Goal: Find specific page/section: Find specific page/section

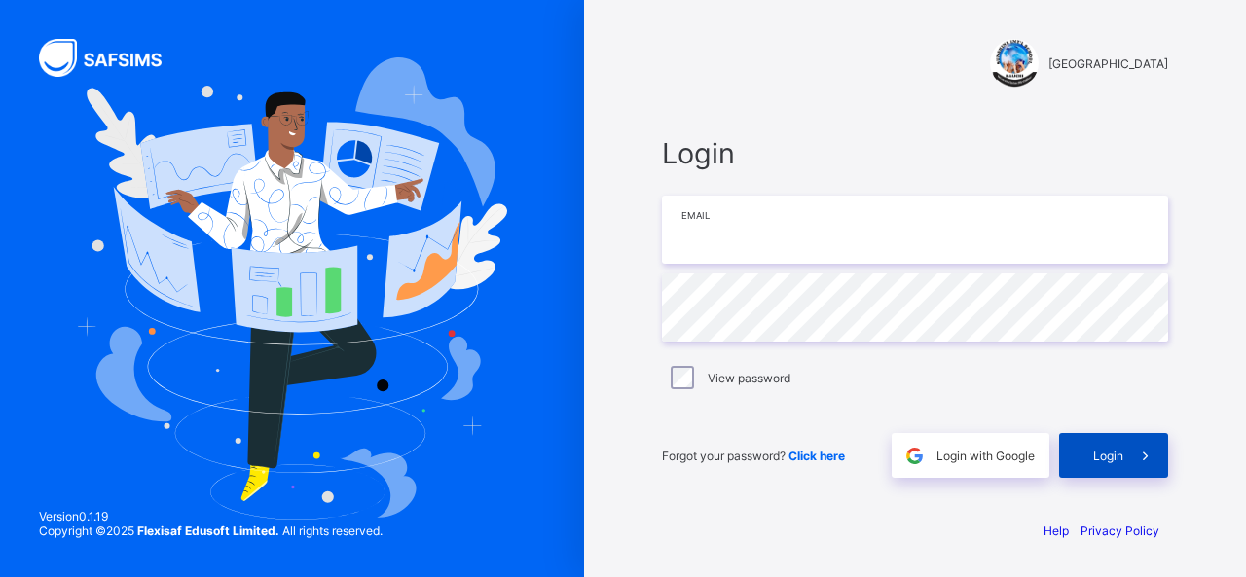
type input "**********"
click at [1103, 453] on span "Login" at bounding box center [1108, 456] width 30 height 15
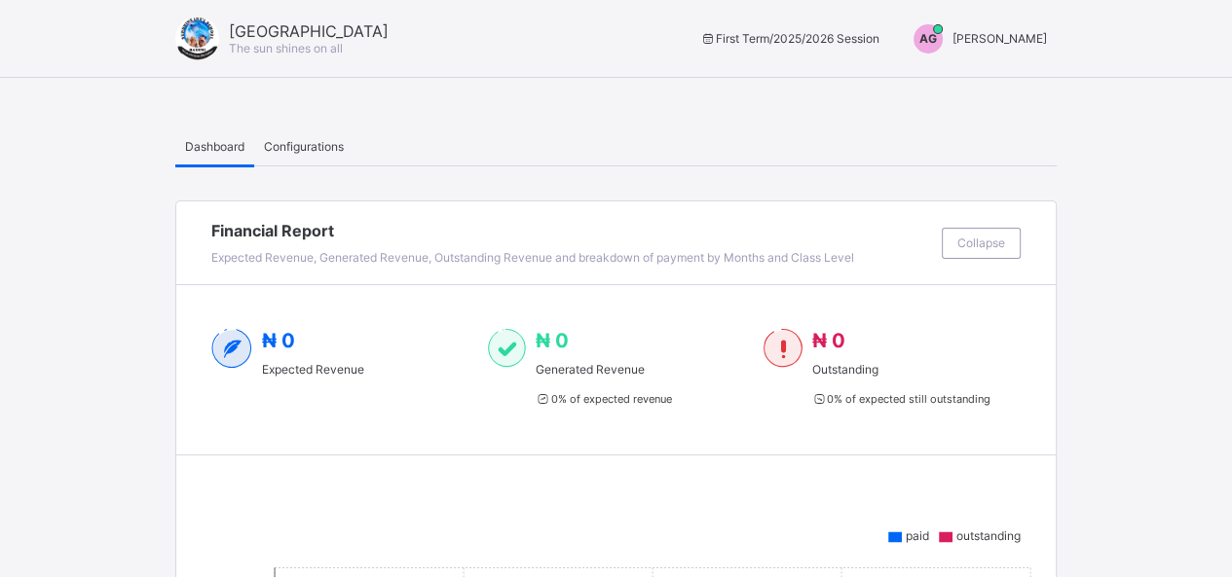
click at [900, 133] on div "Dashboard Configurations" at bounding box center [615, 147] width 881 height 40
click at [1011, 43] on span "[PERSON_NAME]" at bounding box center [999, 38] width 94 height 15
click at [980, 55] on span "Switch to Admin View" at bounding box center [982, 45] width 148 height 20
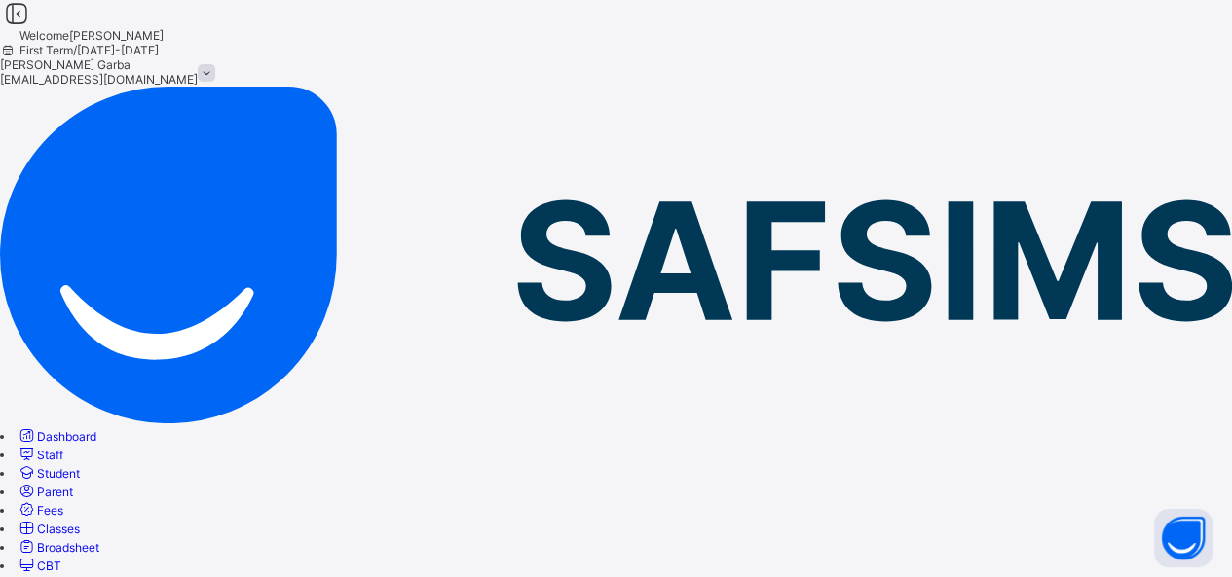
click at [80, 466] on span "Student" at bounding box center [58, 473] width 43 height 15
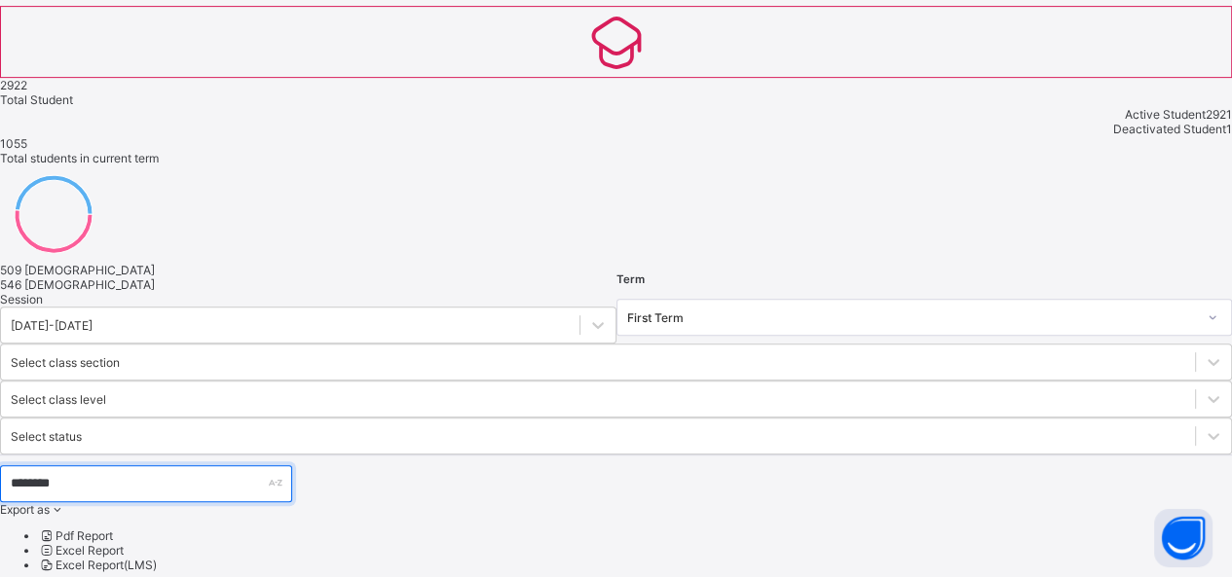
scroll to position [700, 0]
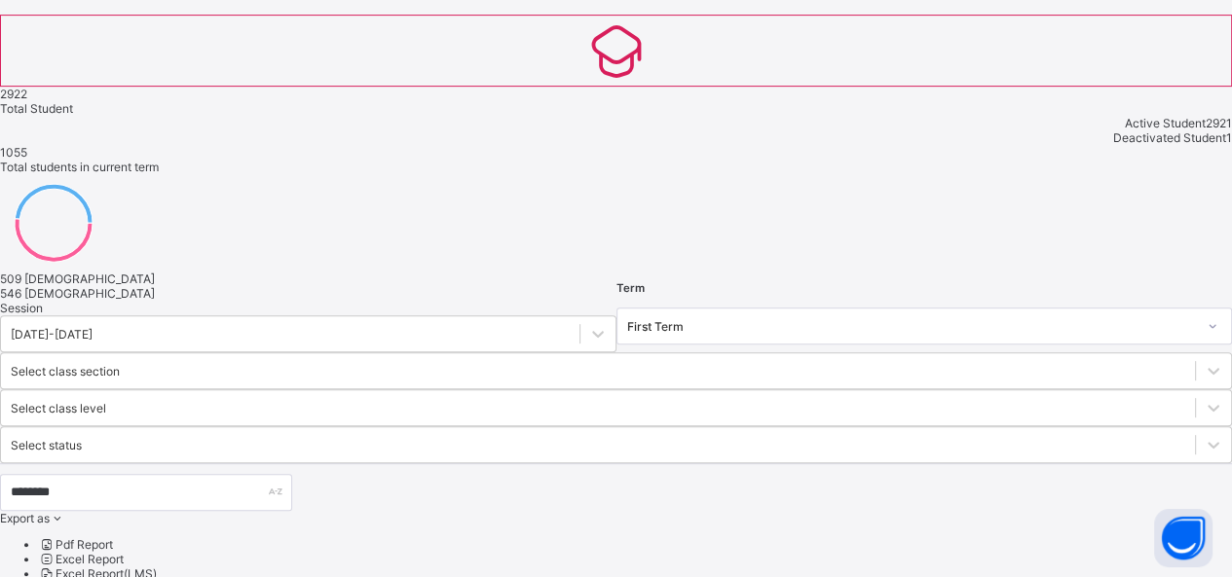
scroll to position [679, 0]
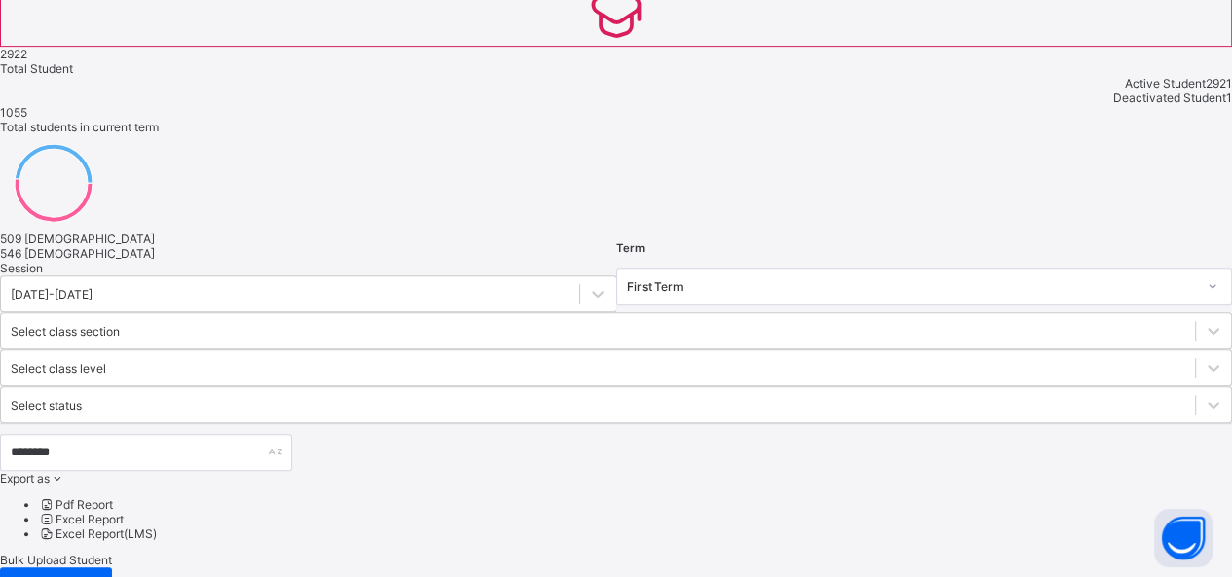
scroll to position [728, 0]
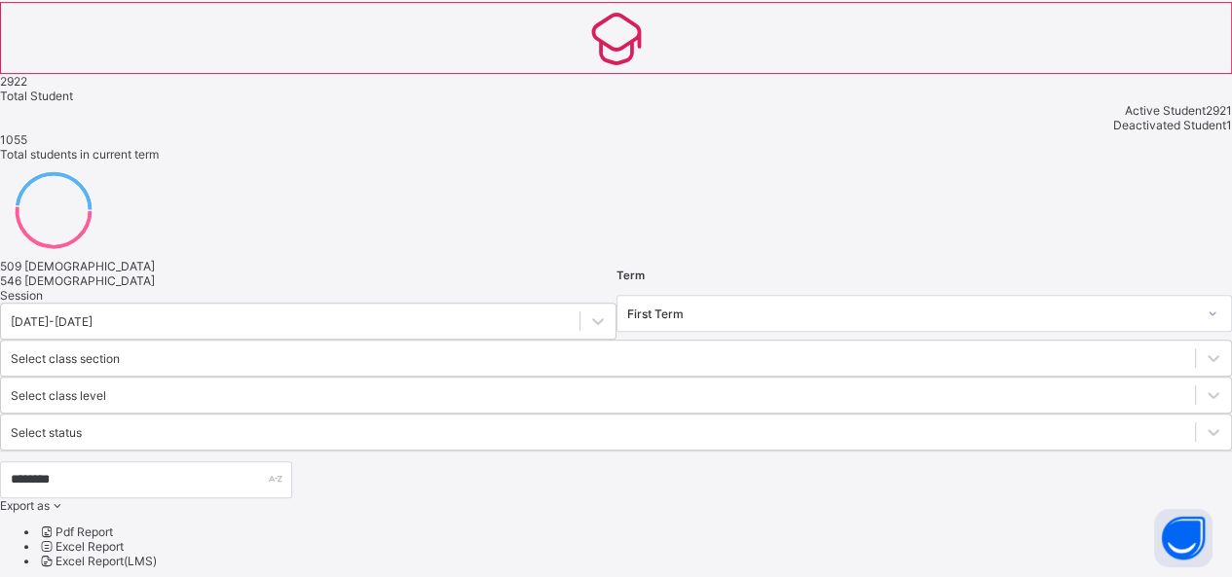
scroll to position [720, 0]
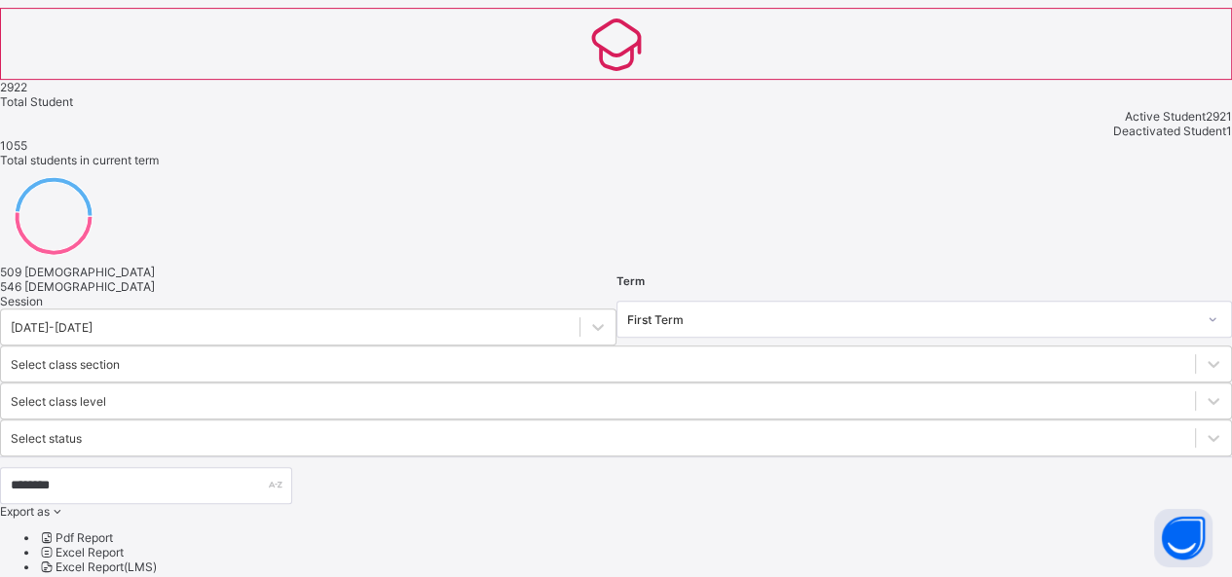
scroll to position [700, 0]
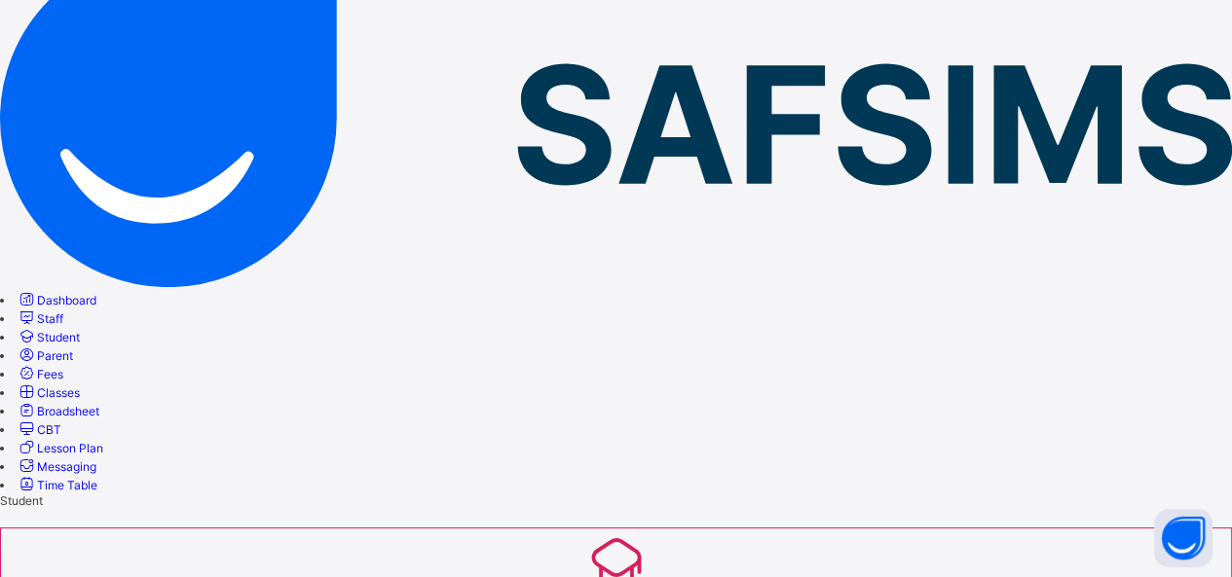
scroll to position [55, 0]
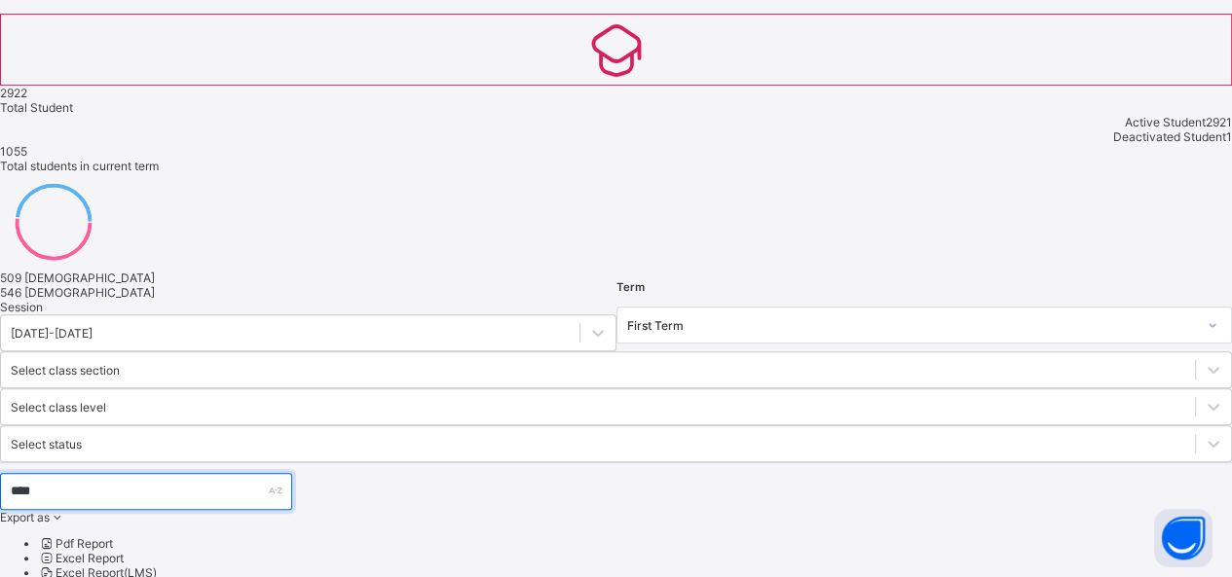
scroll to position [658, 0]
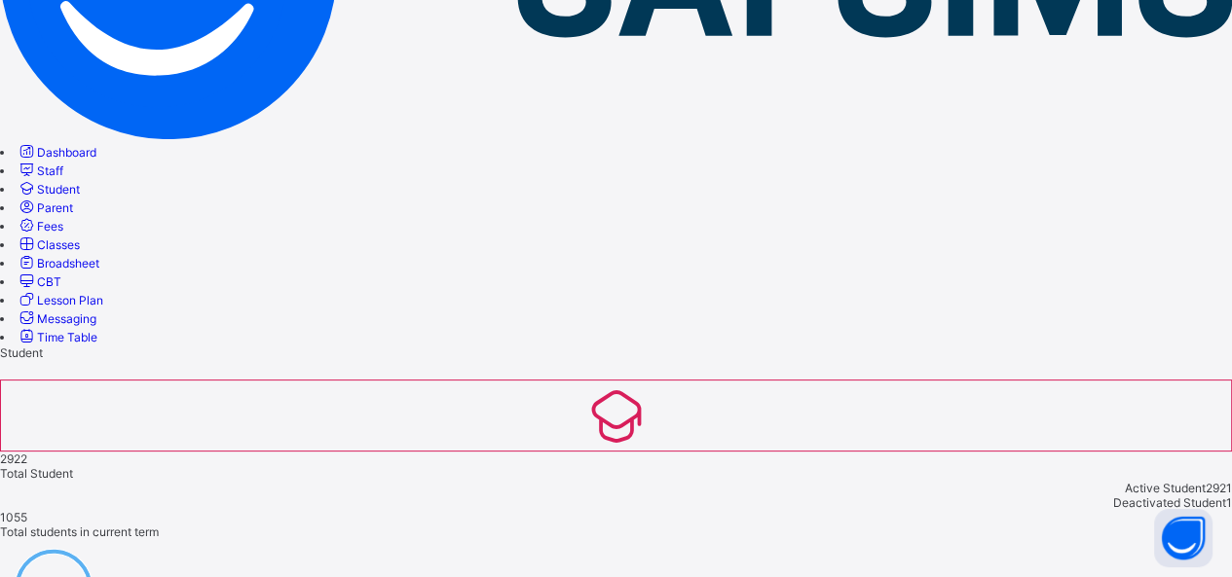
scroll to position [125, 0]
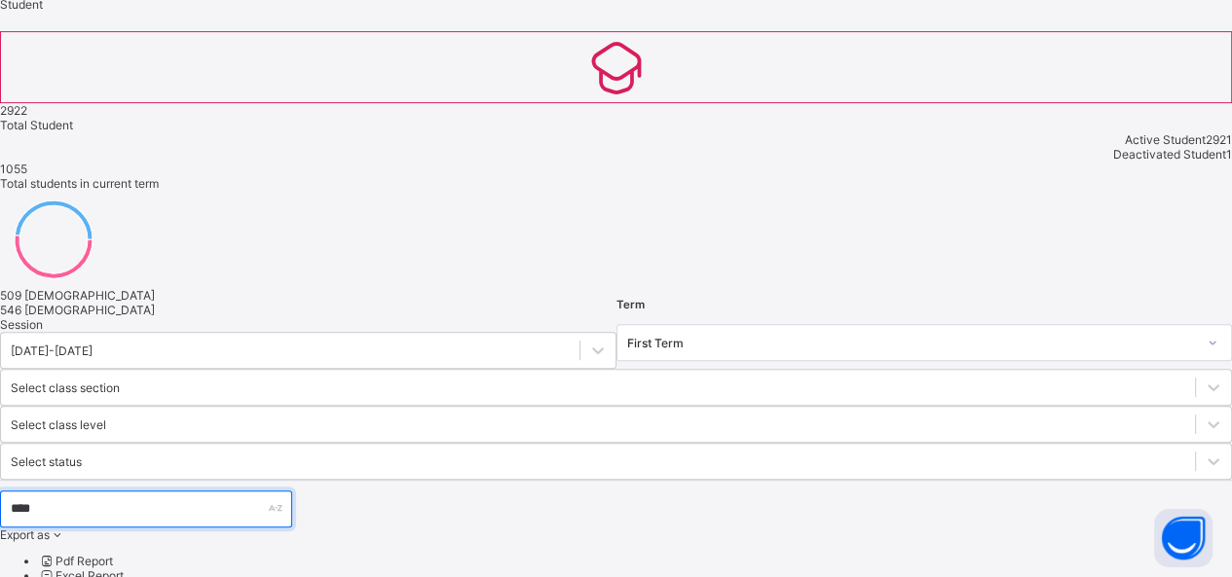
scroll to position [658, 0]
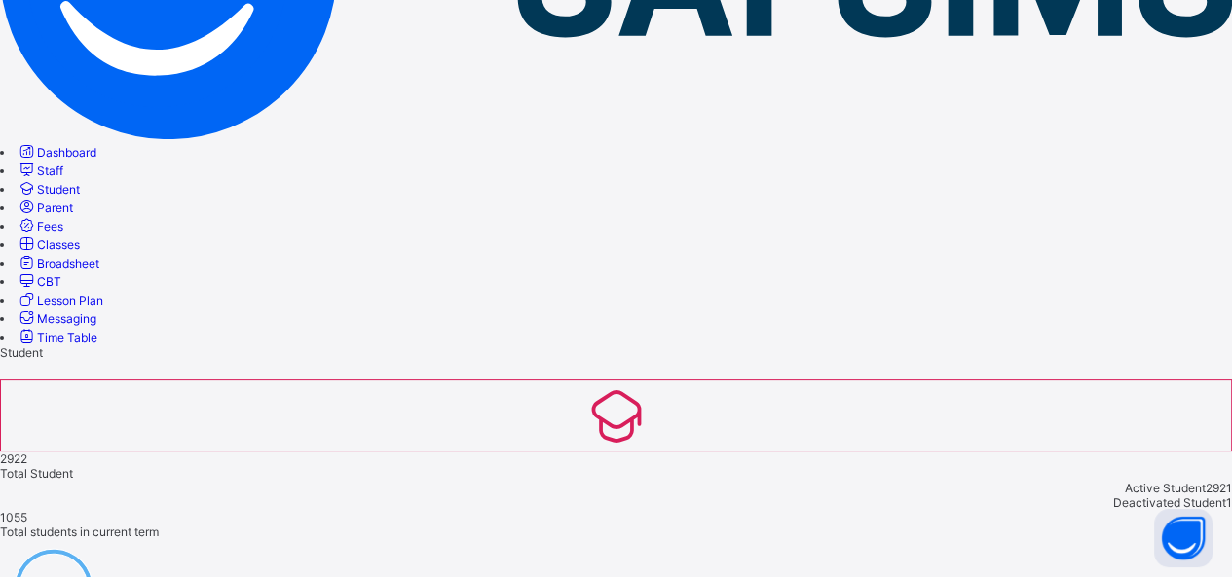
scroll to position [125, 0]
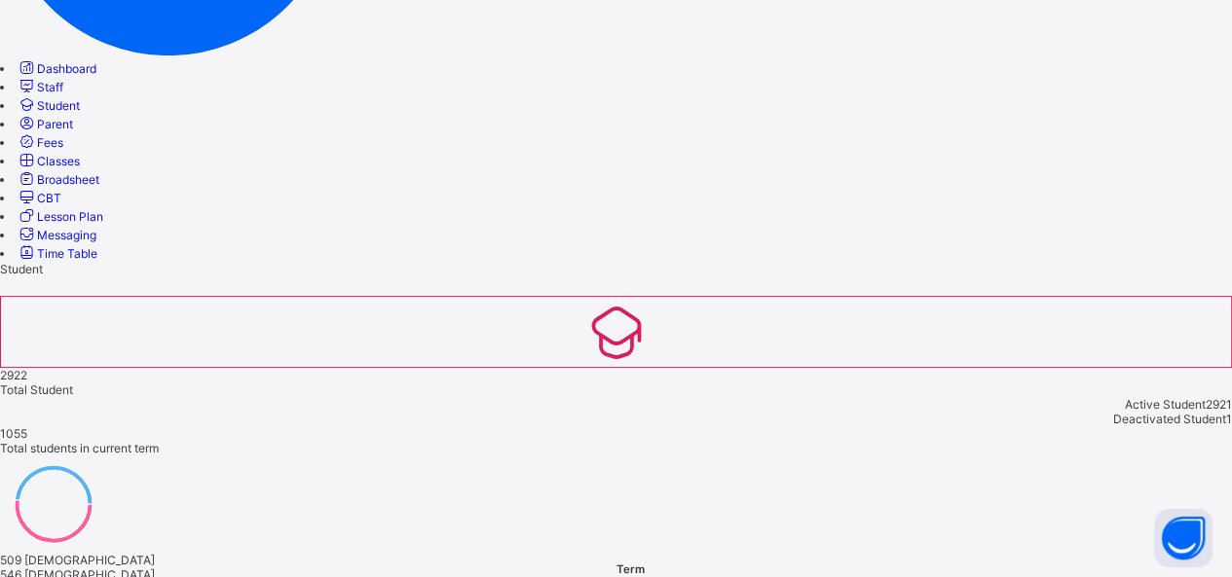
scroll to position [317, 0]
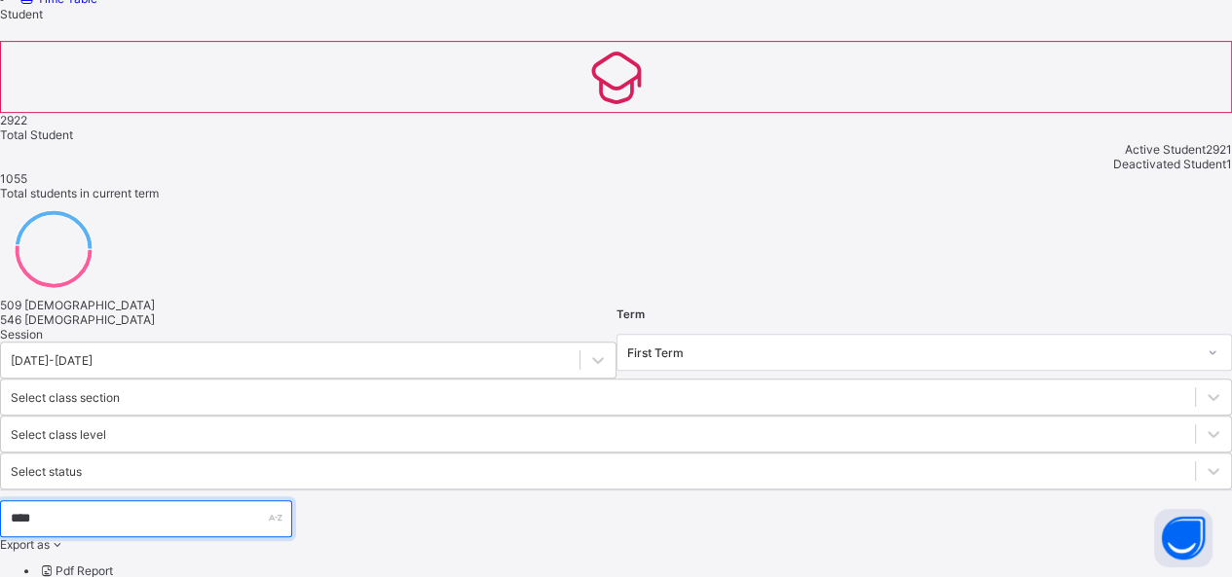
scroll to position [658, 0]
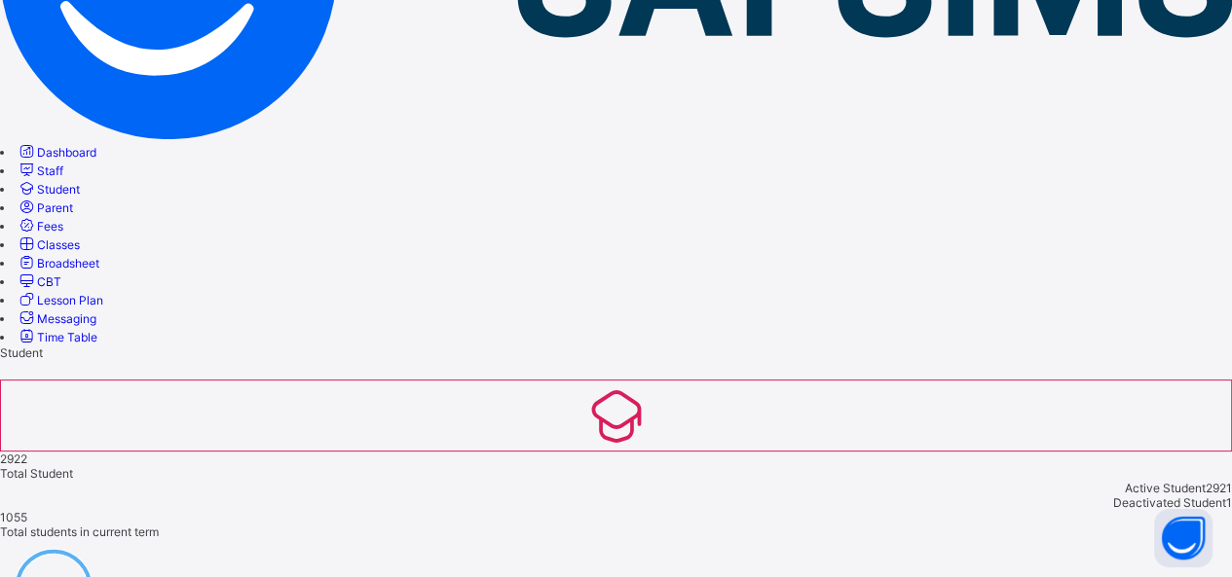
scroll to position [146, 0]
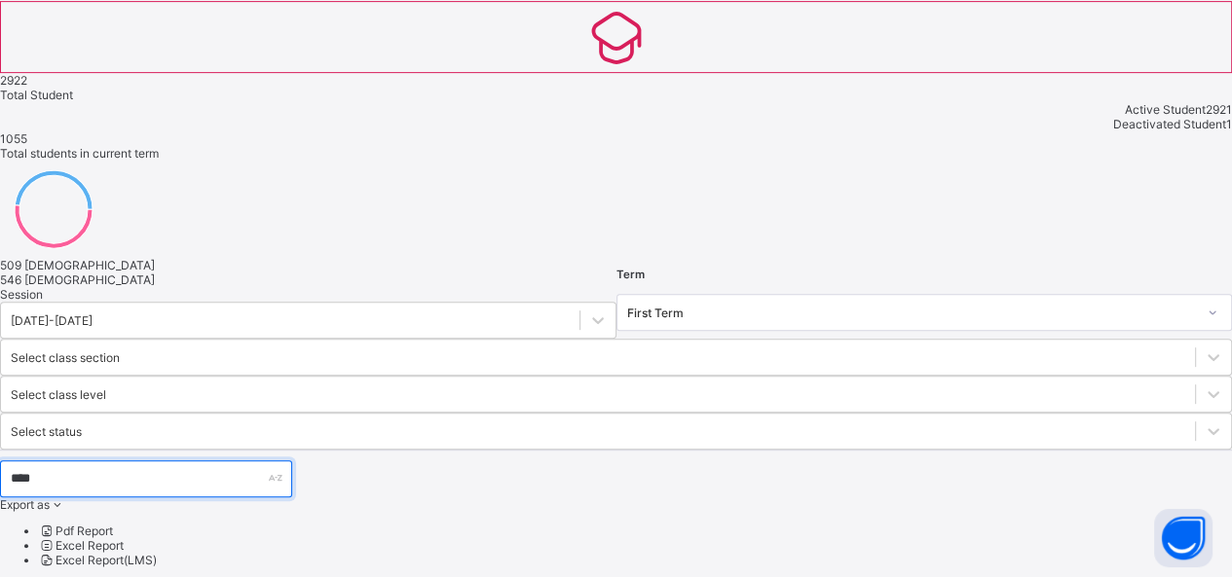
scroll to position [672, 0]
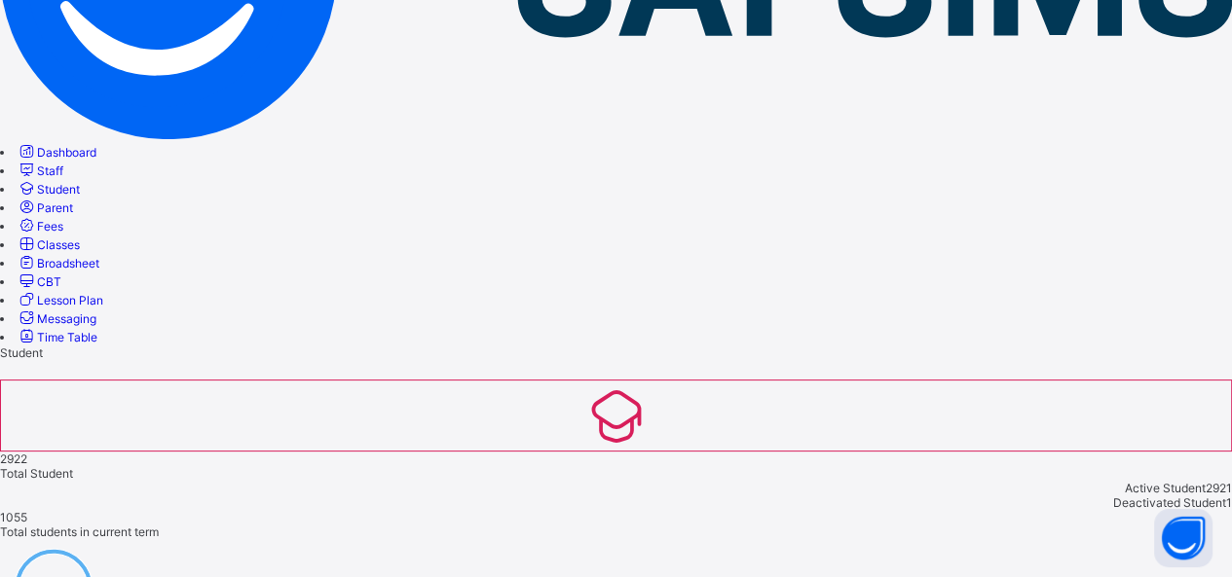
scroll to position [146, 0]
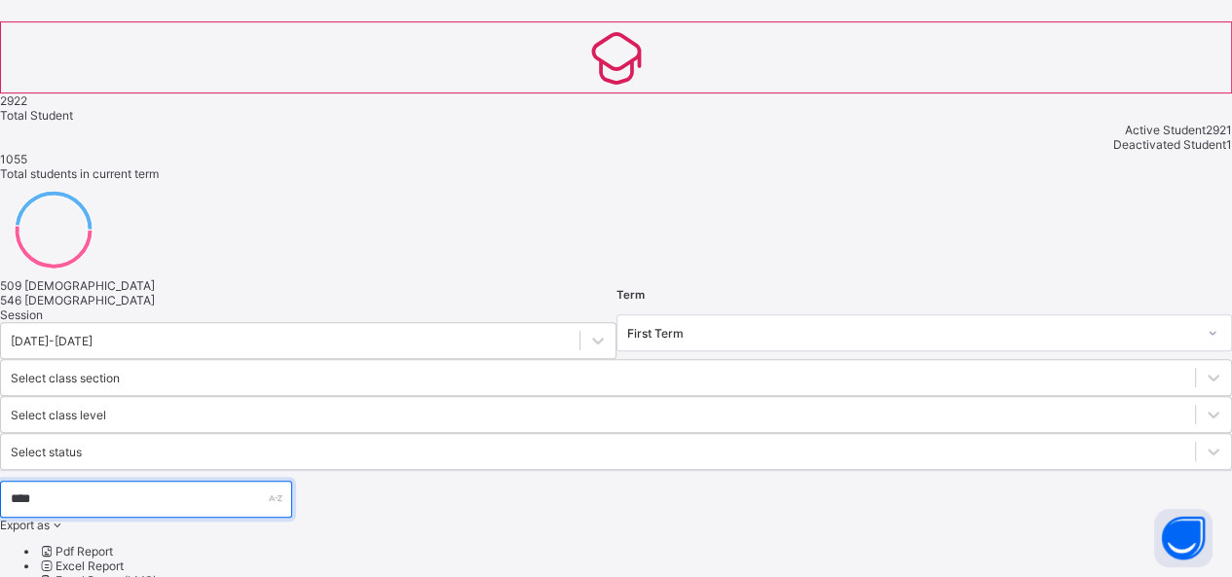
scroll to position [658, 0]
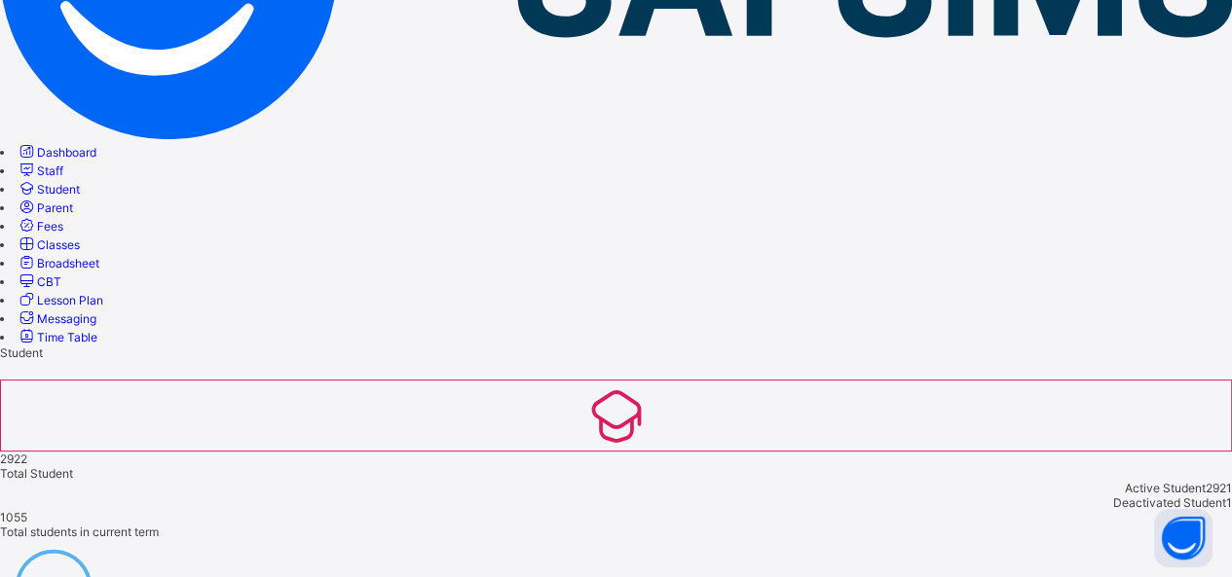
scroll to position [146, 0]
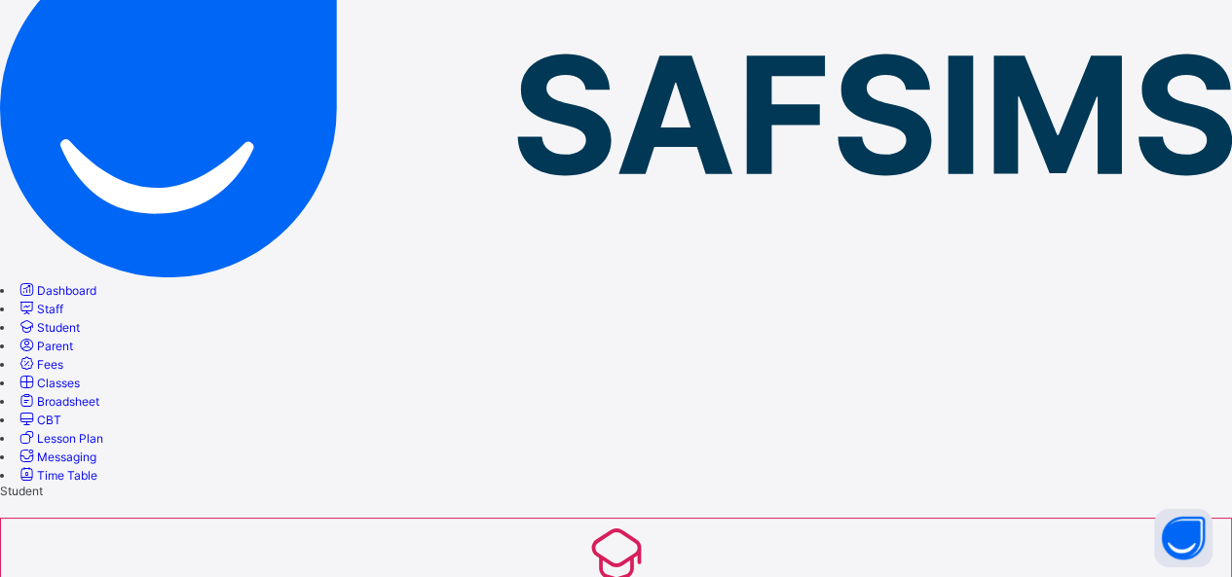
drag, startPoint x: 1123, startPoint y: 513, endPoint x: 831, endPoint y: 358, distance: 329.7
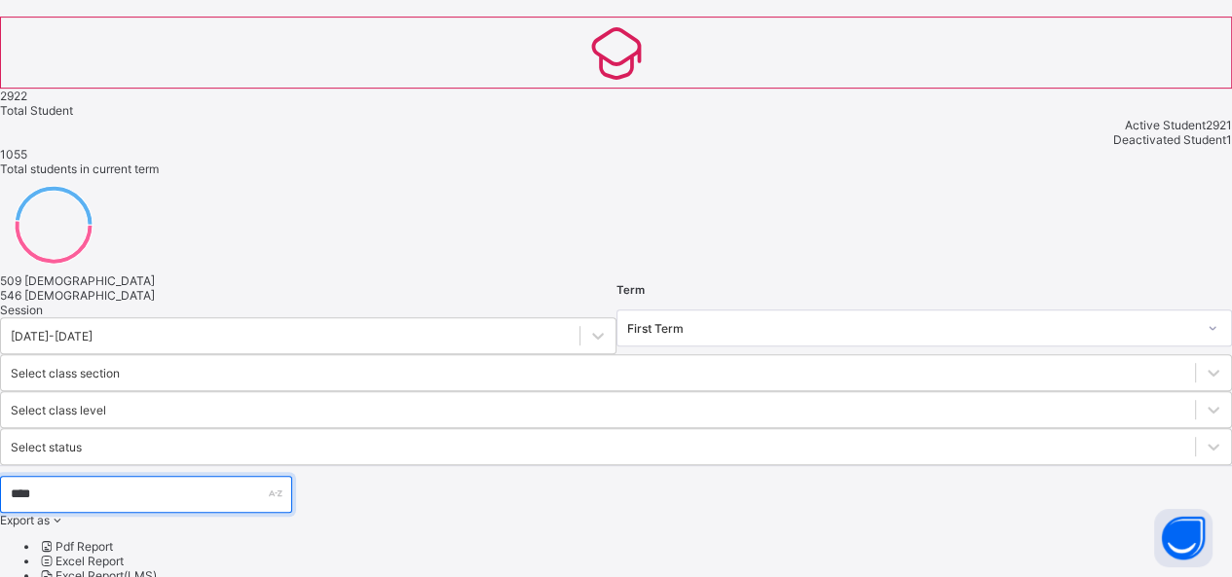
scroll to position [685, 0]
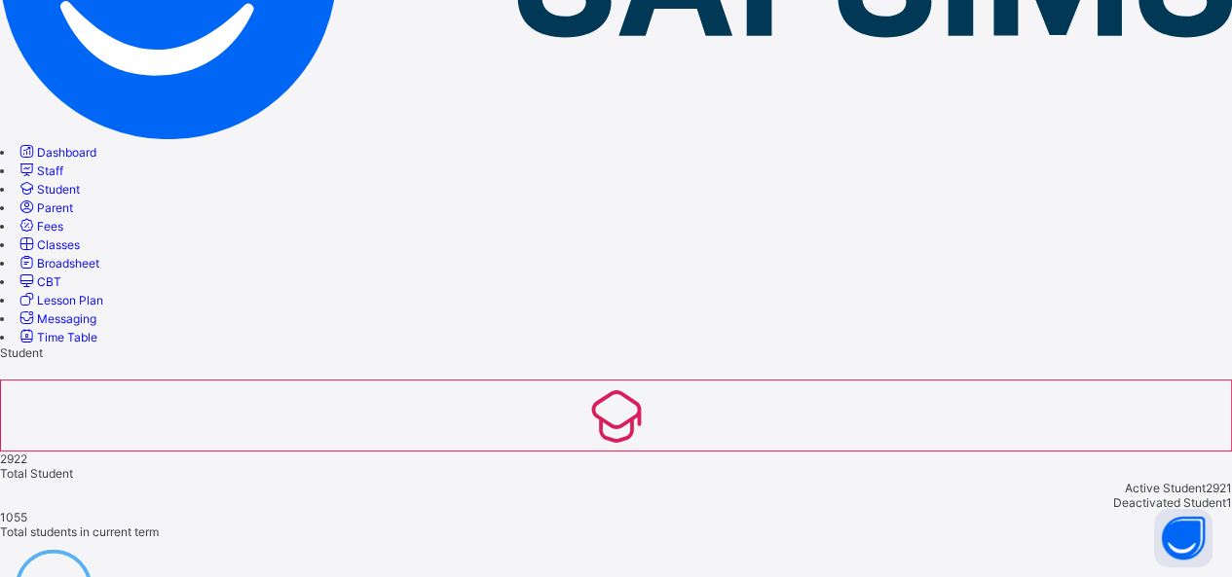
scroll to position [146, 0]
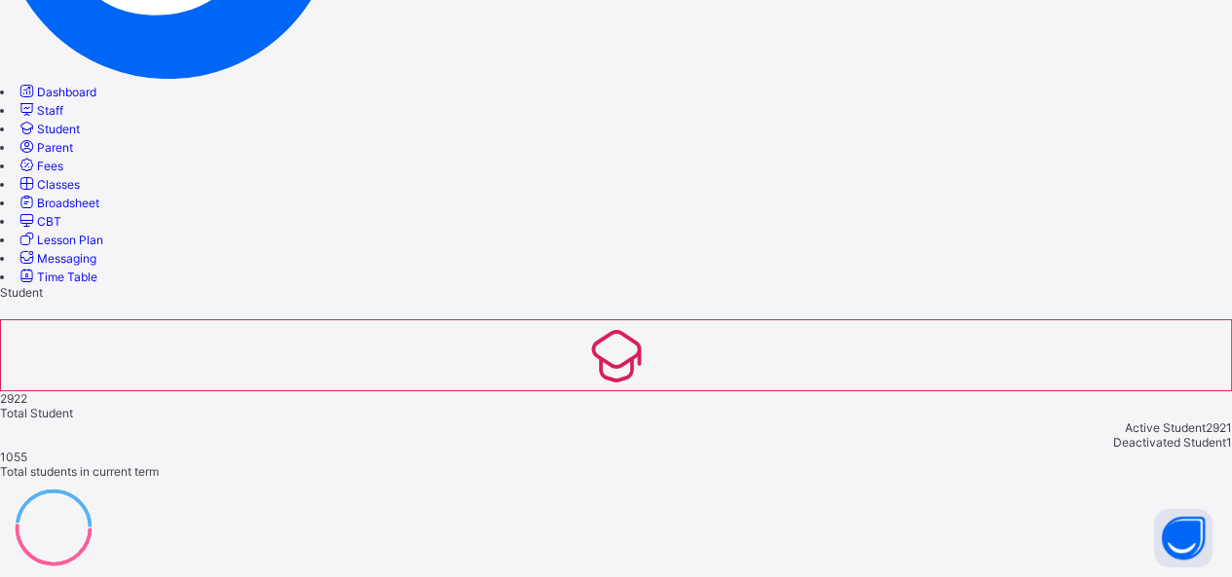
scroll to position [342, 0]
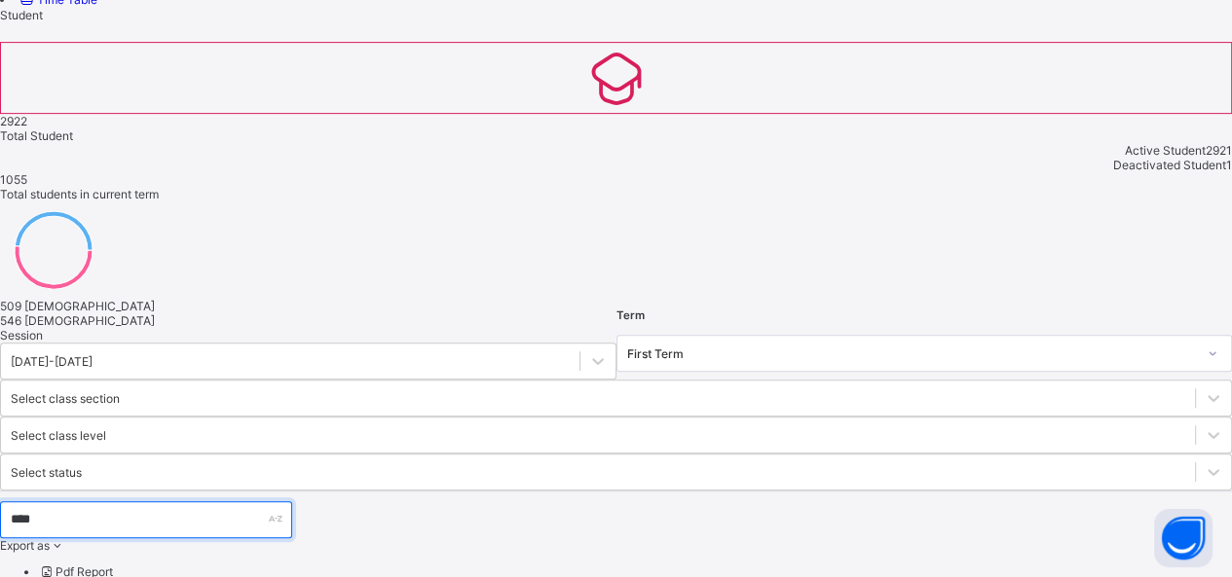
scroll to position [679, 0]
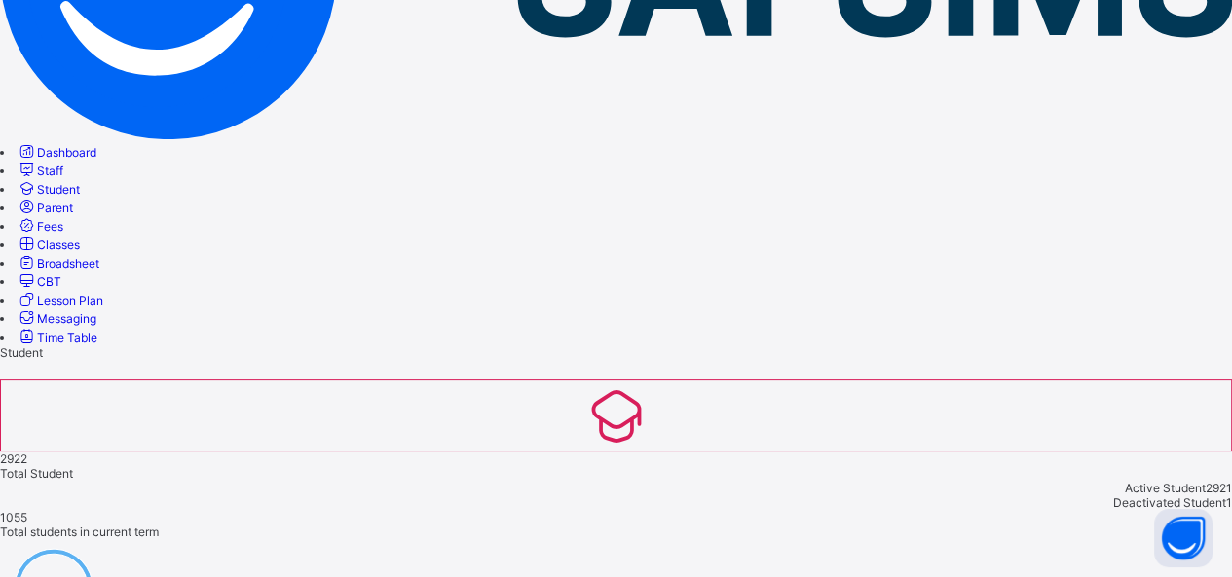
scroll to position [146, 0]
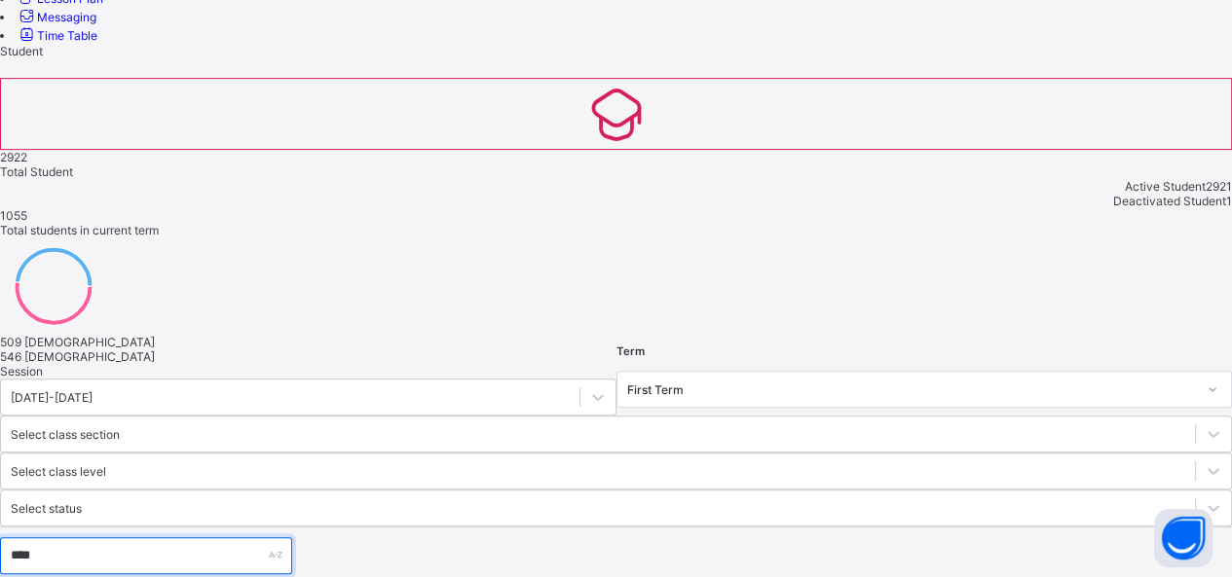
scroll to position [679, 0]
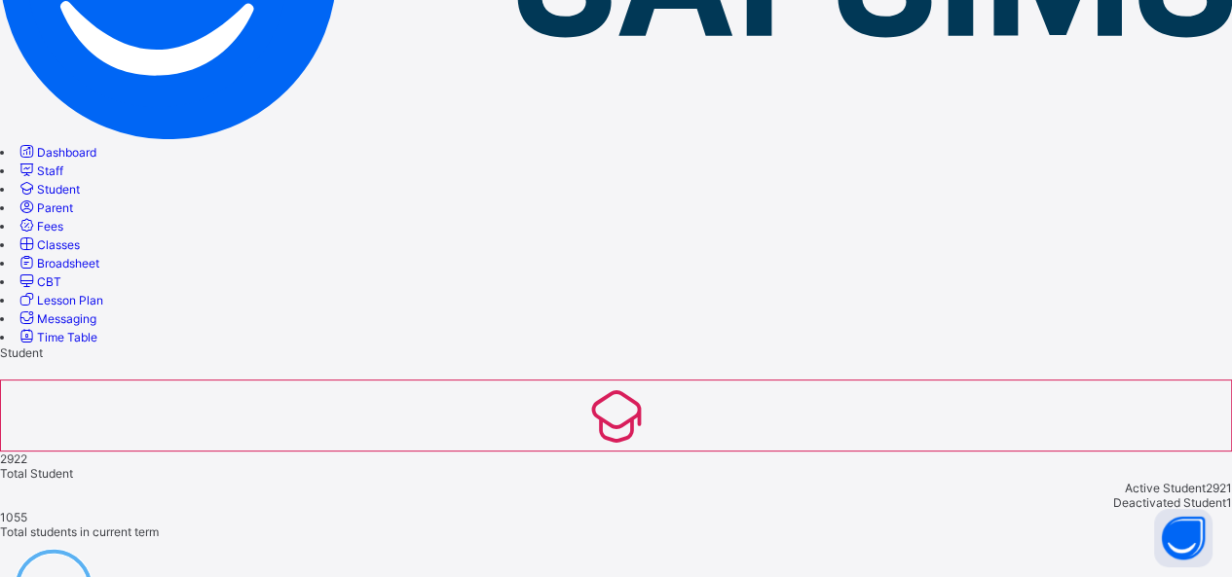
scroll to position [146, 0]
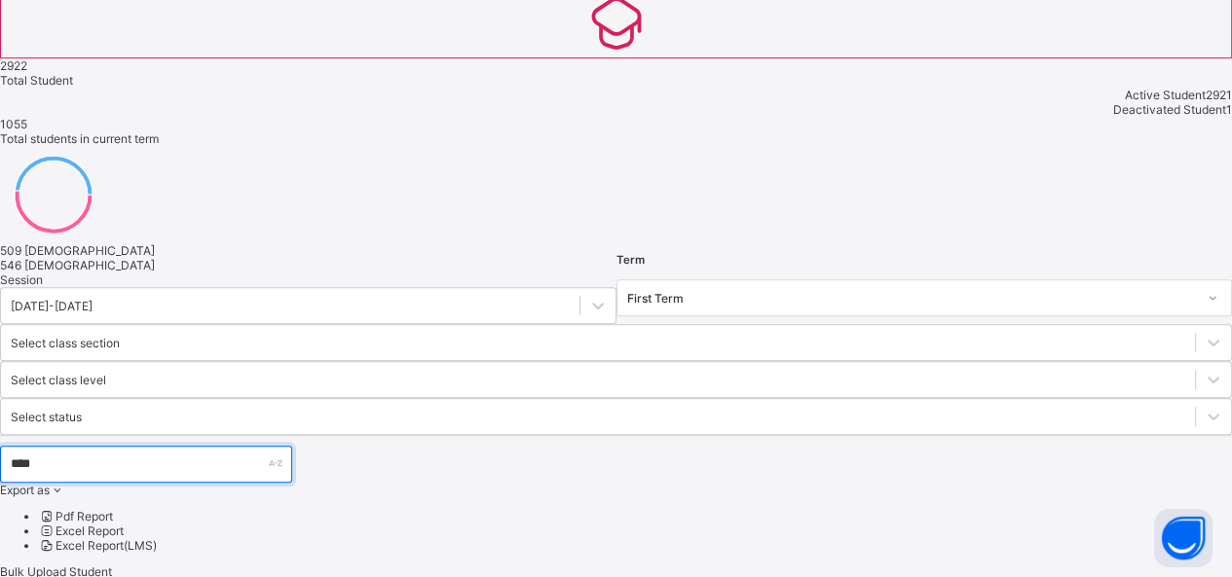
scroll to position [679, 0]
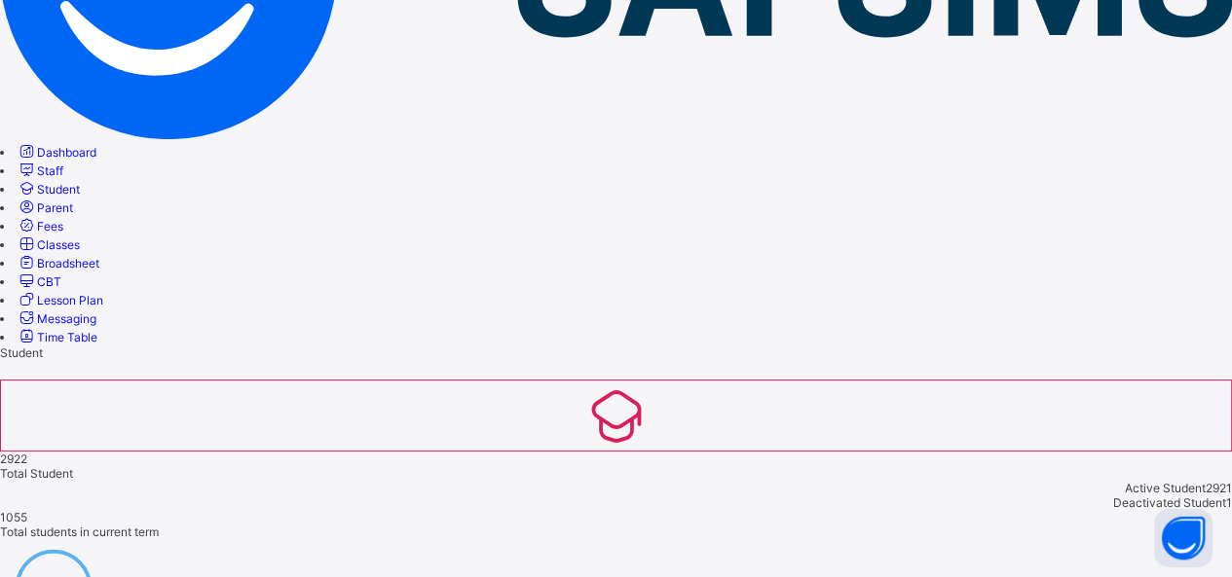
scroll to position [146, 0]
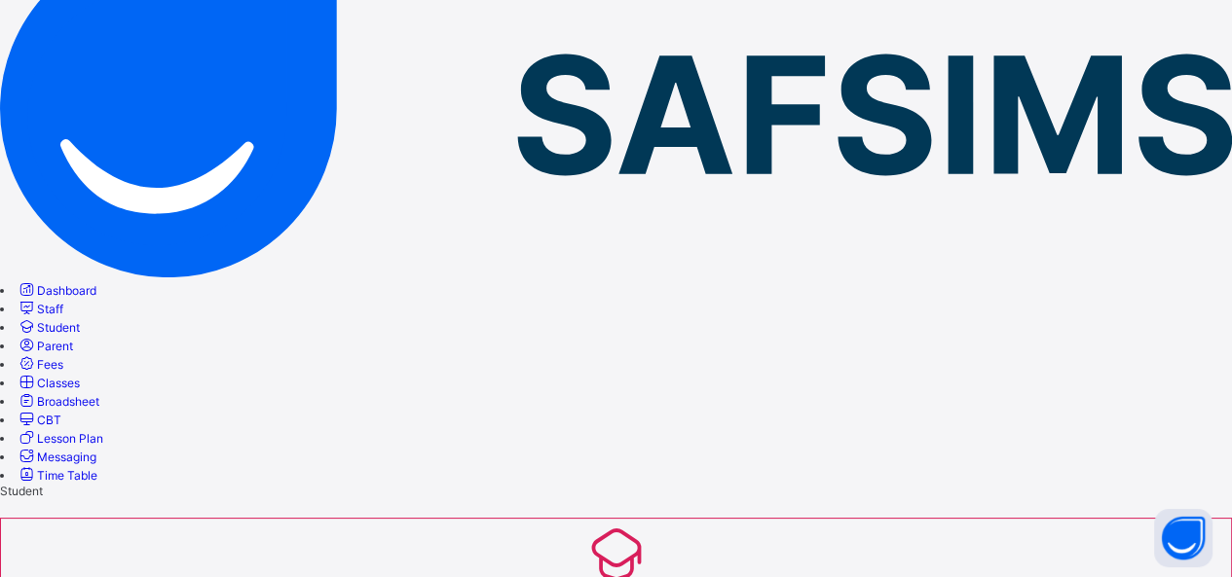
drag, startPoint x: 1128, startPoint y: 515, endPoint x: 683, endPoint y: 452, distance: 449.4
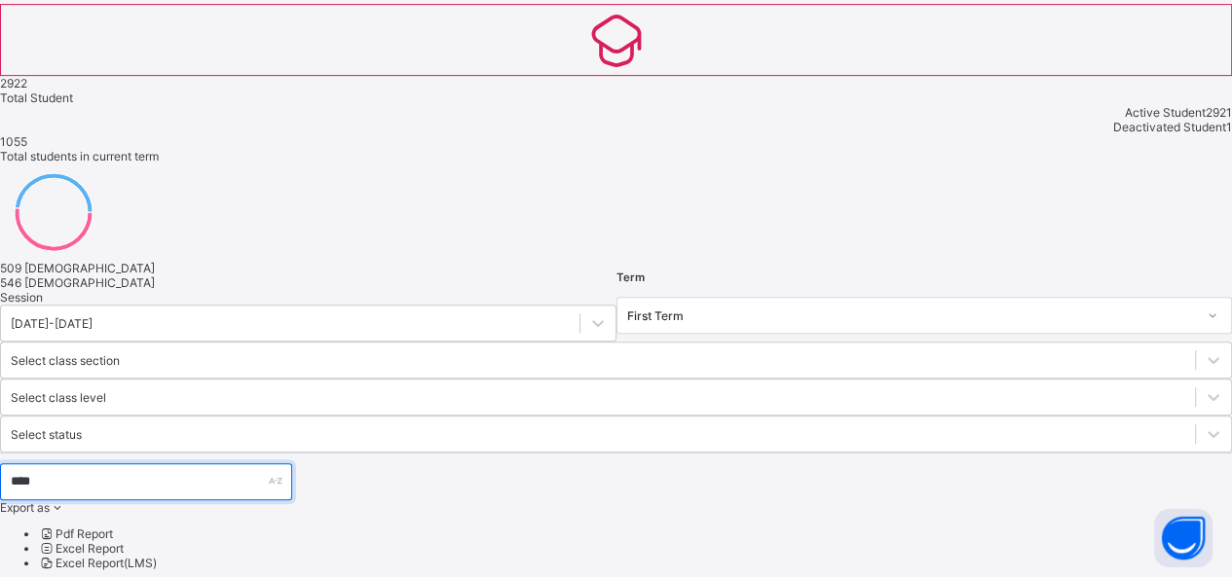
scroll to position [685, 0]
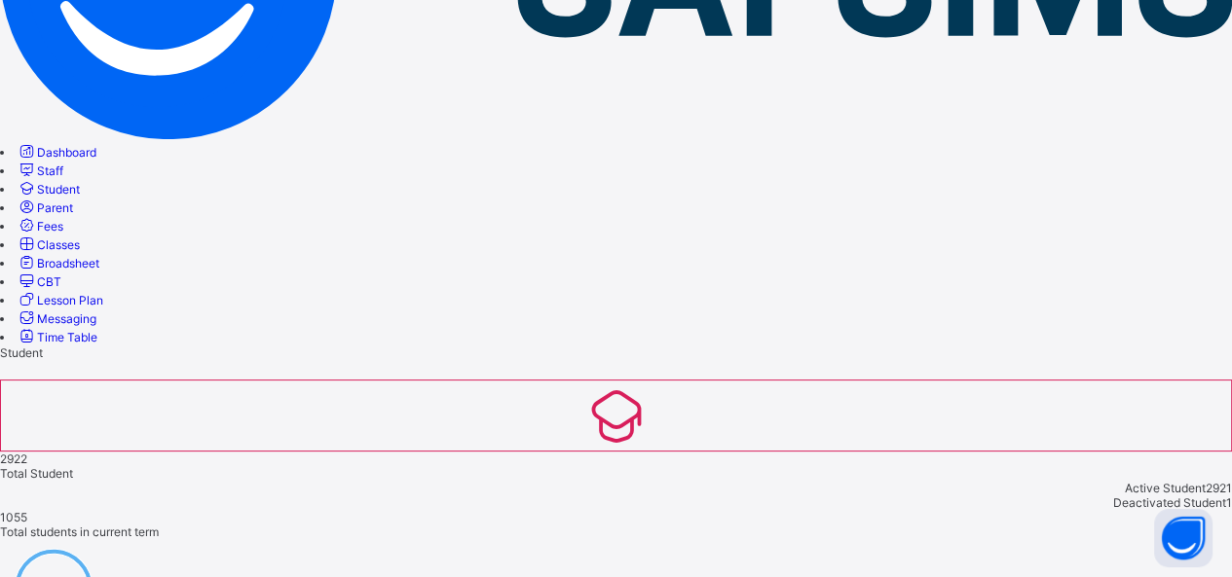
scroll to position [125, 0]
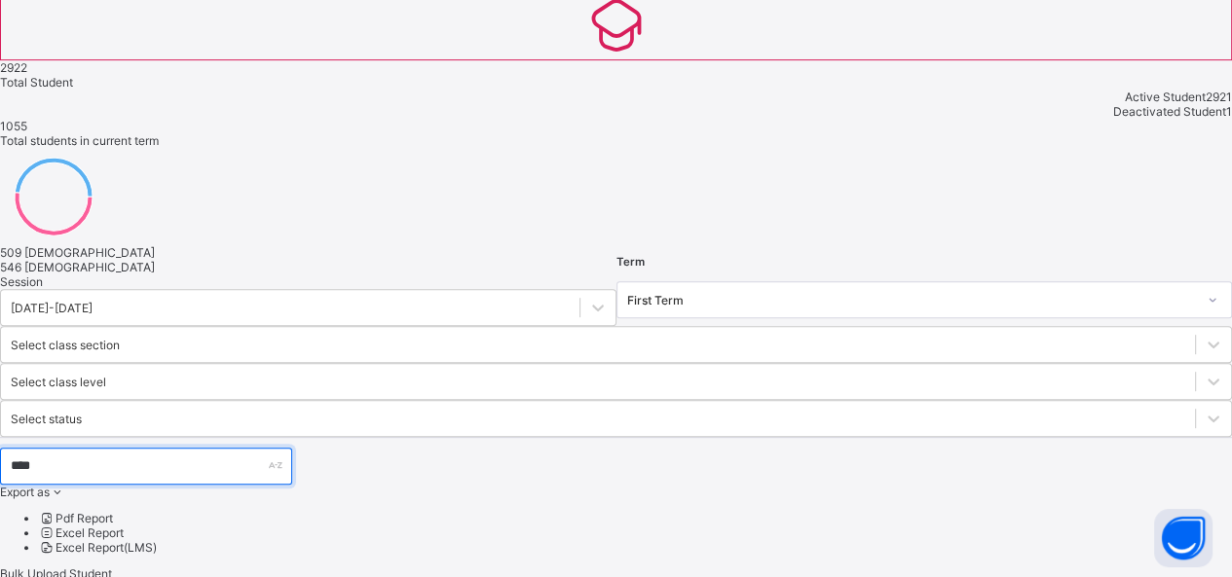
scroll to position [685, 0]
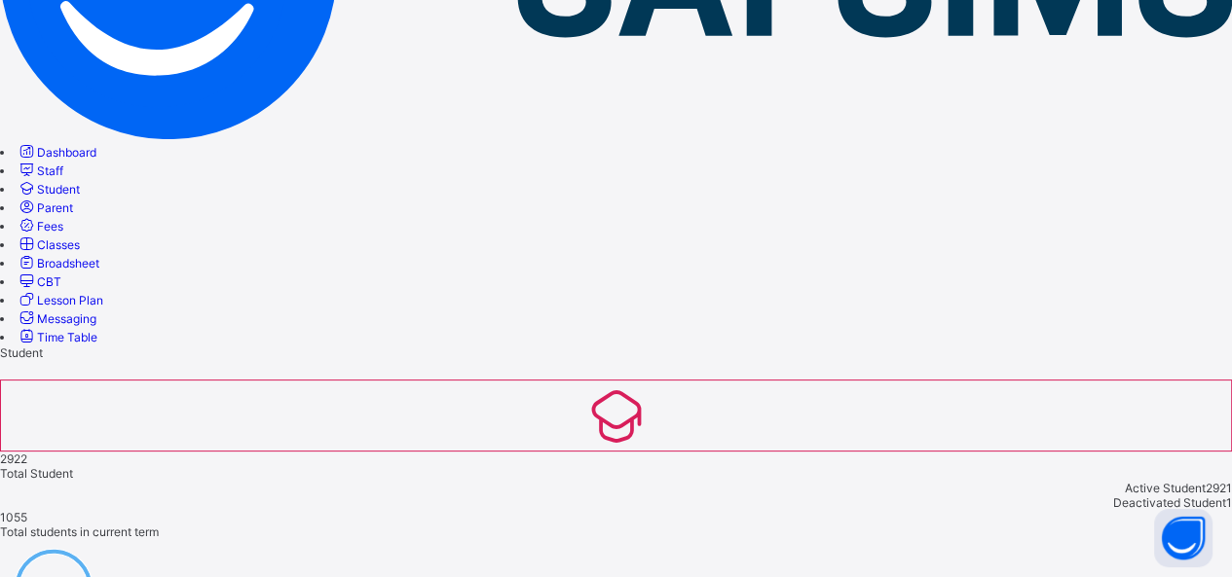
scroll to position [125, 0]
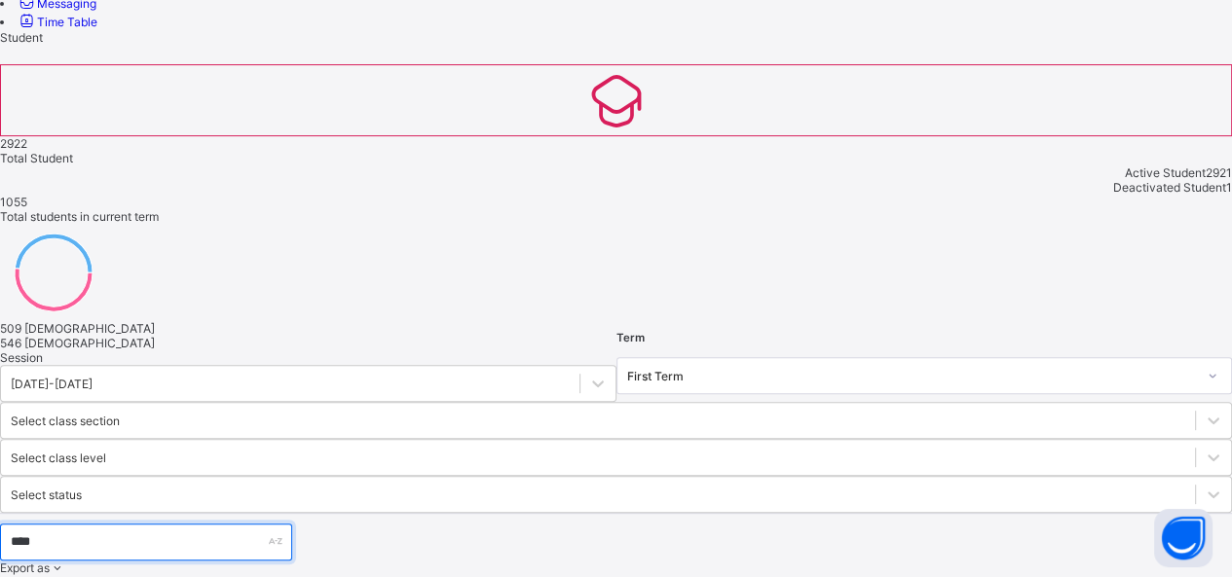
scroll to position [685, 0]
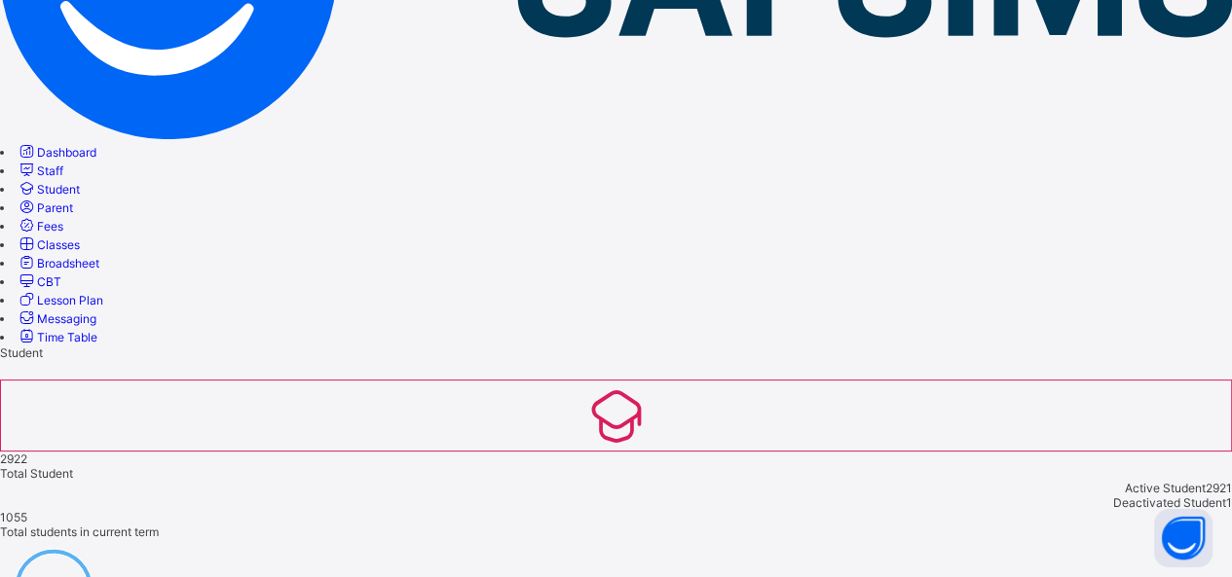
scroll to position [146, 0]
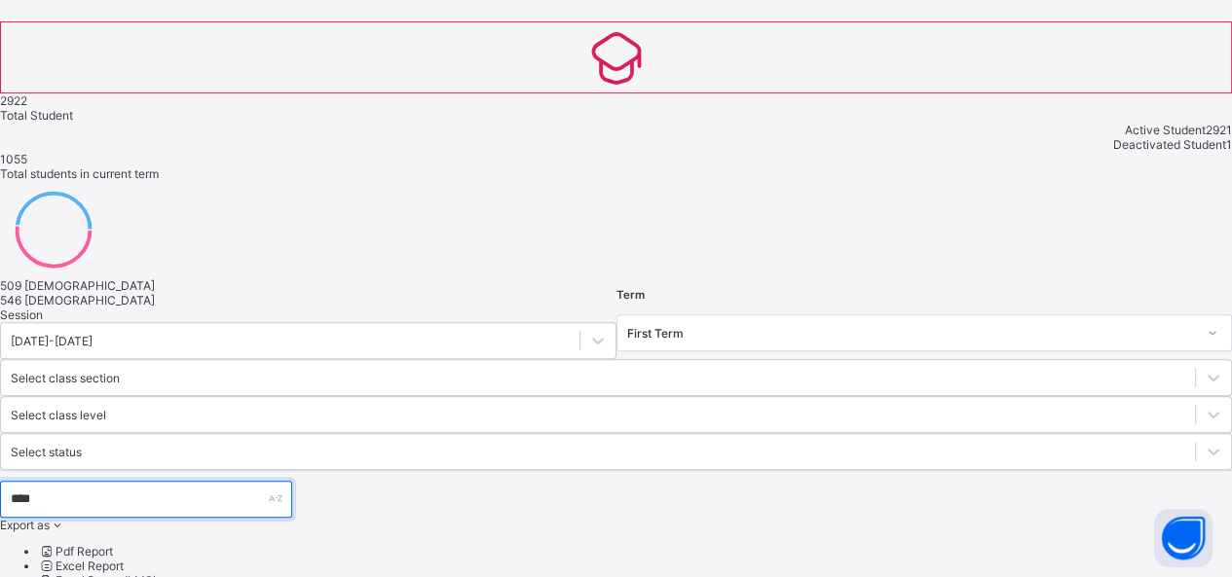
scroll to position [685, 0]
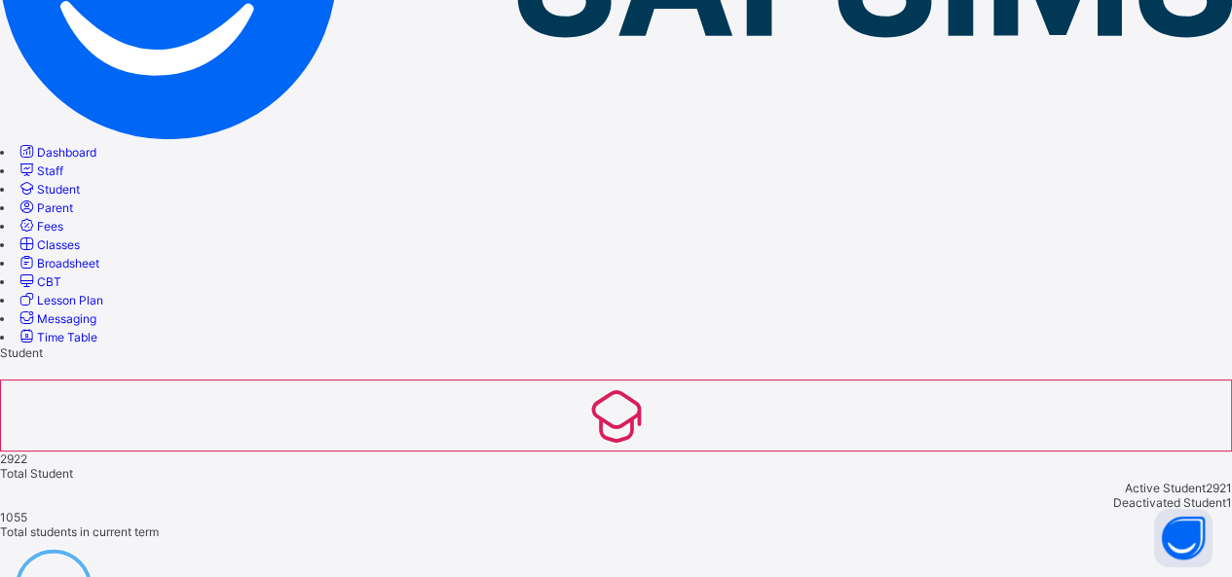
scroll to position [146, 0]
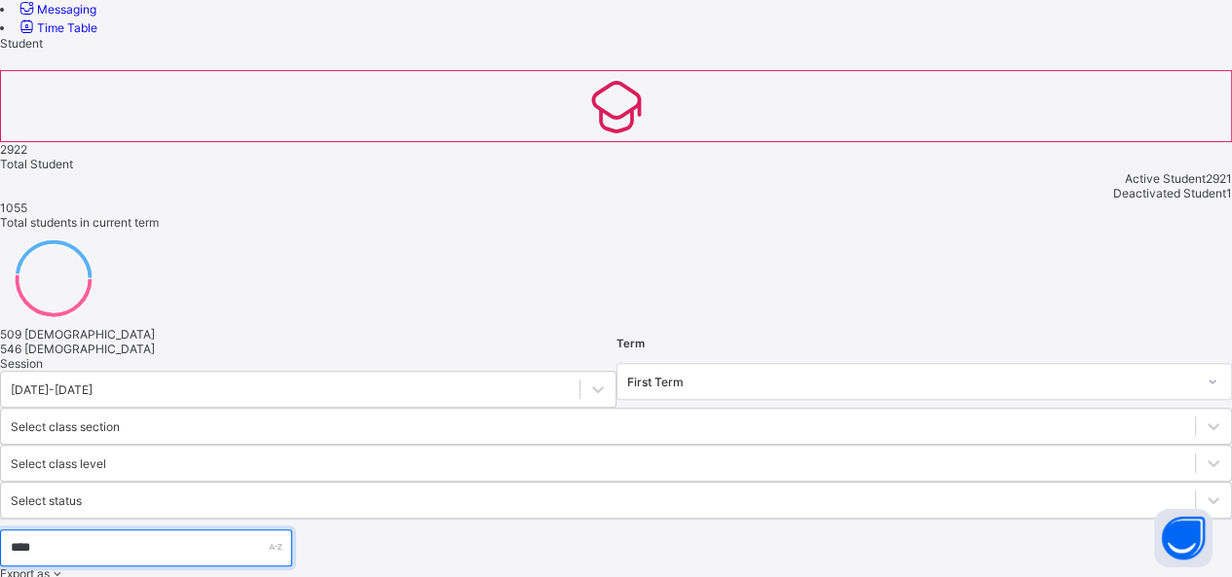
scroll to position [679, 0]
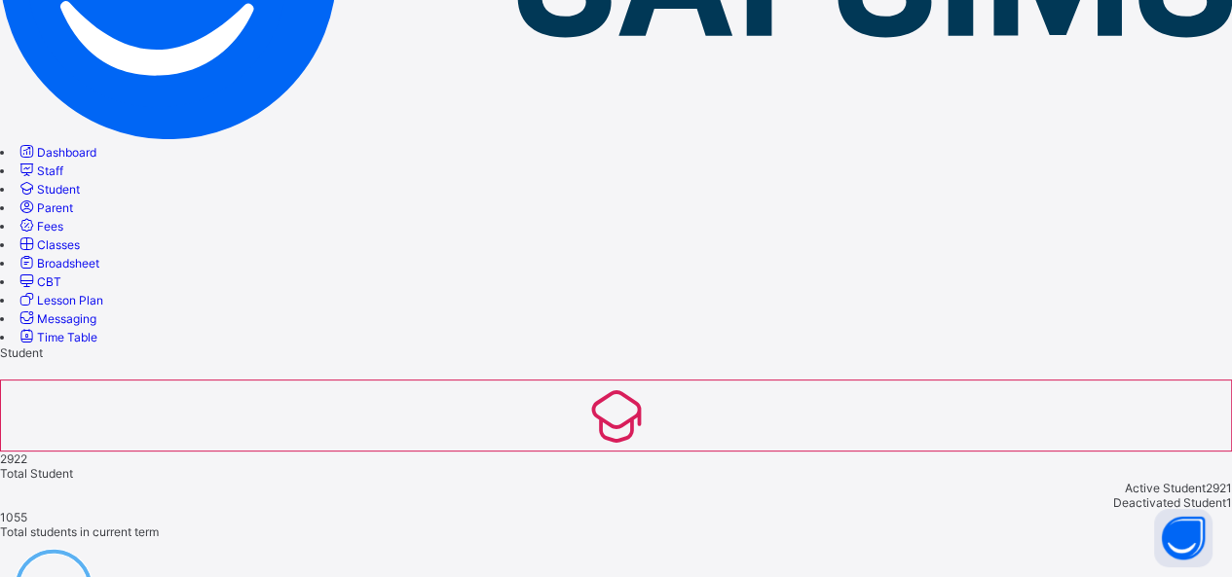
scroll to position [146, 0]
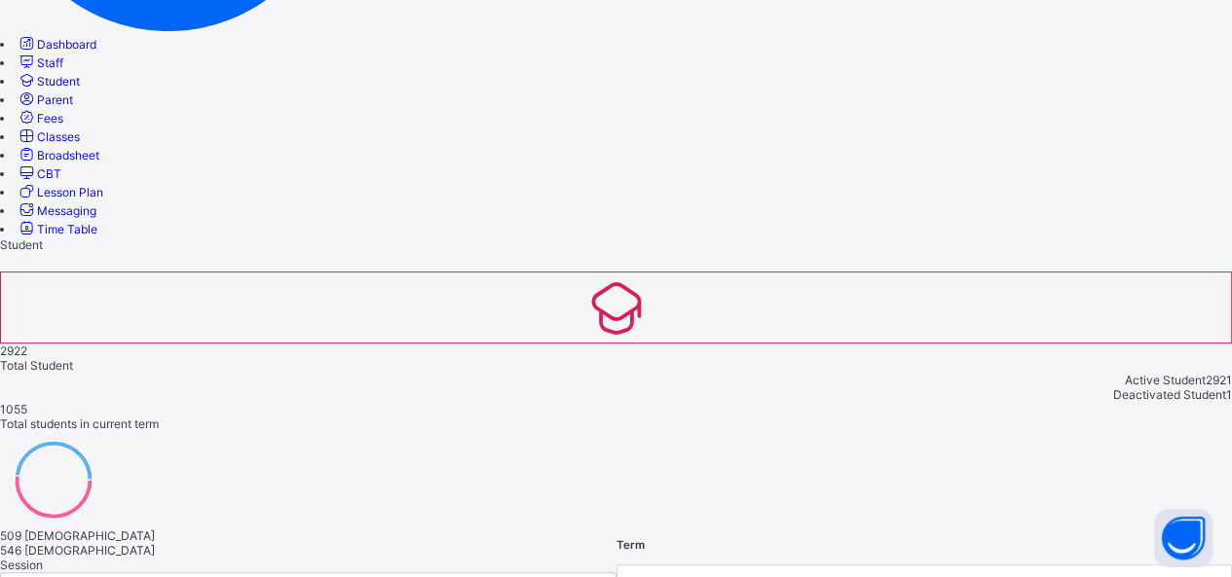
scroll to position [333, 0]
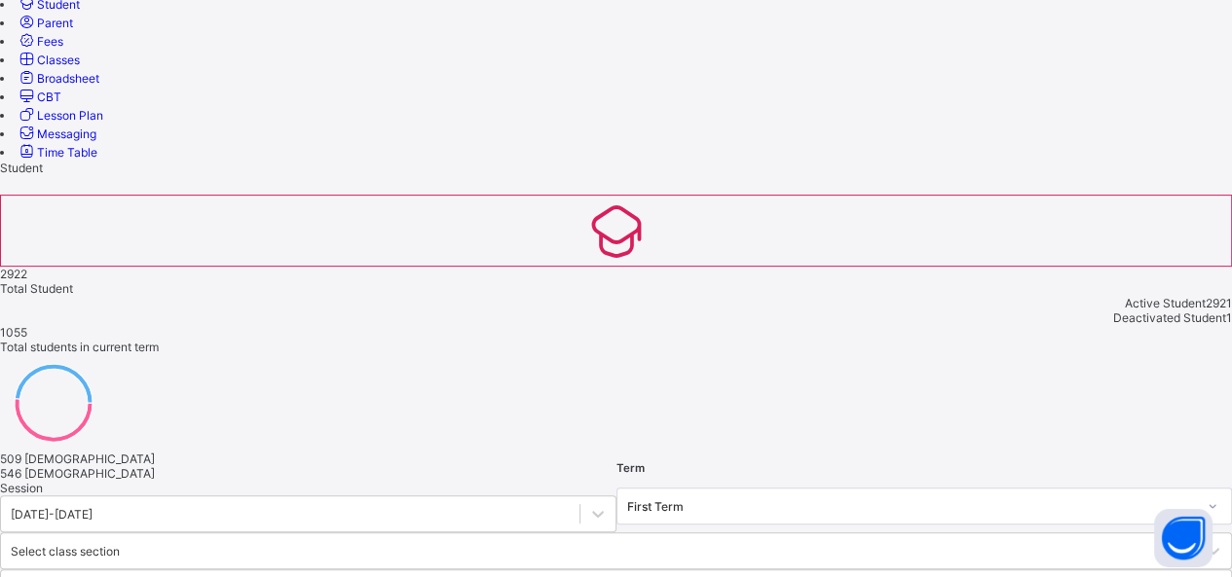
scroll to position [679, 0]
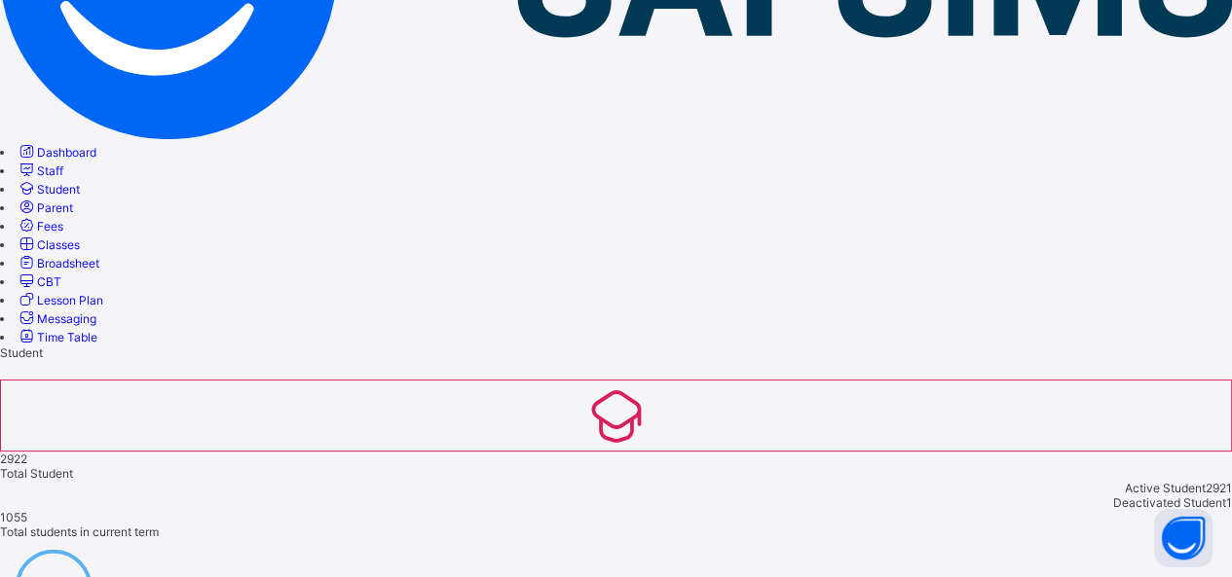
scroll to position [146, 0]
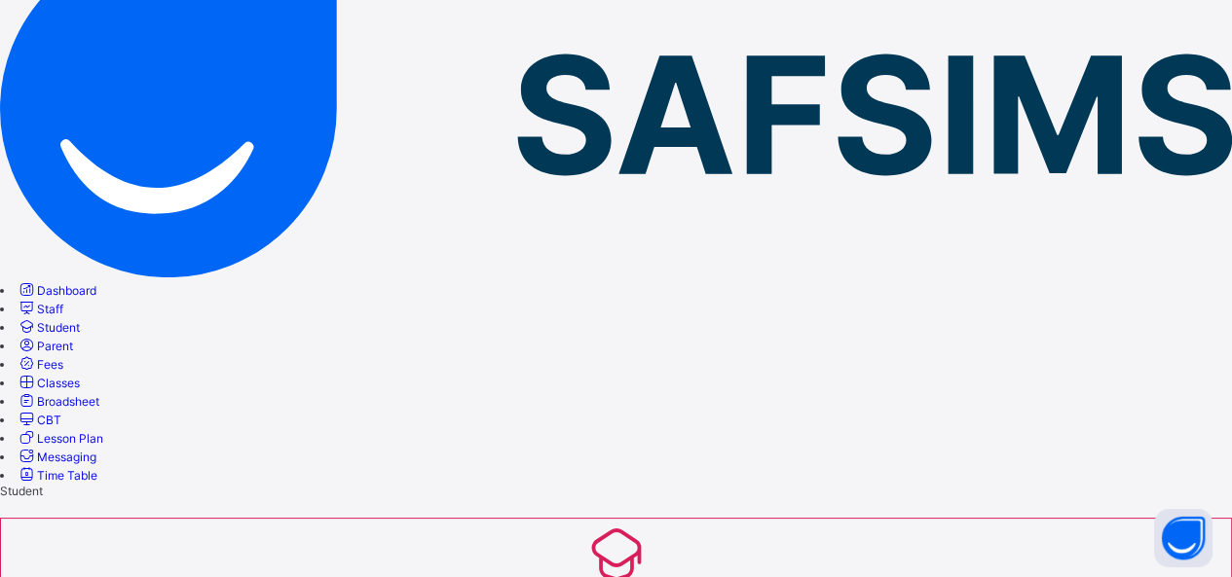
type input "*"
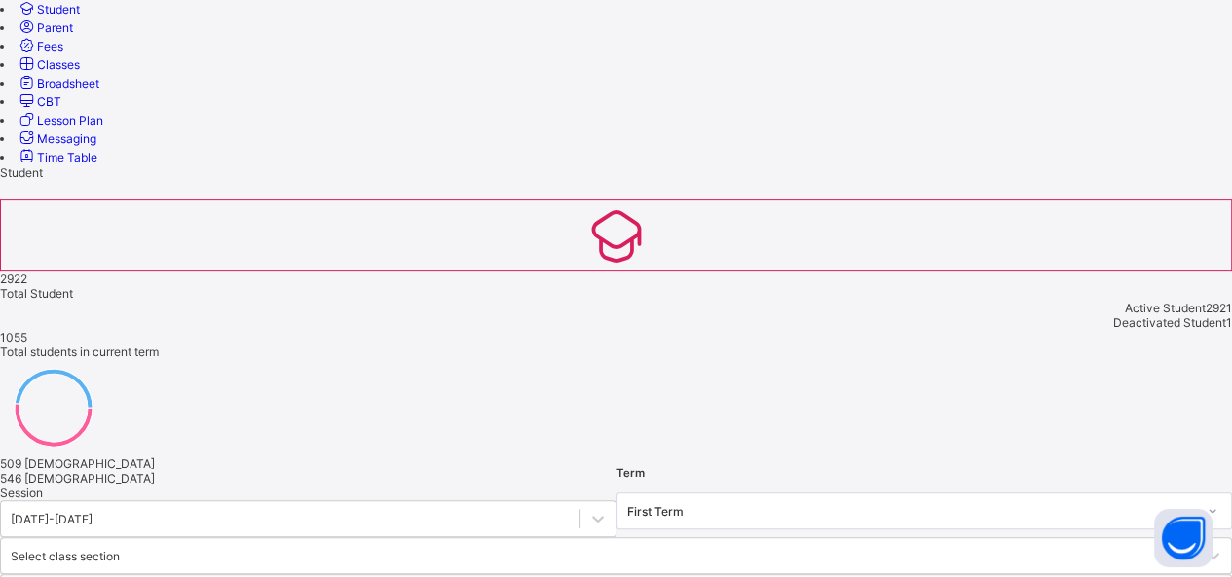
scroll to position [278, 0]
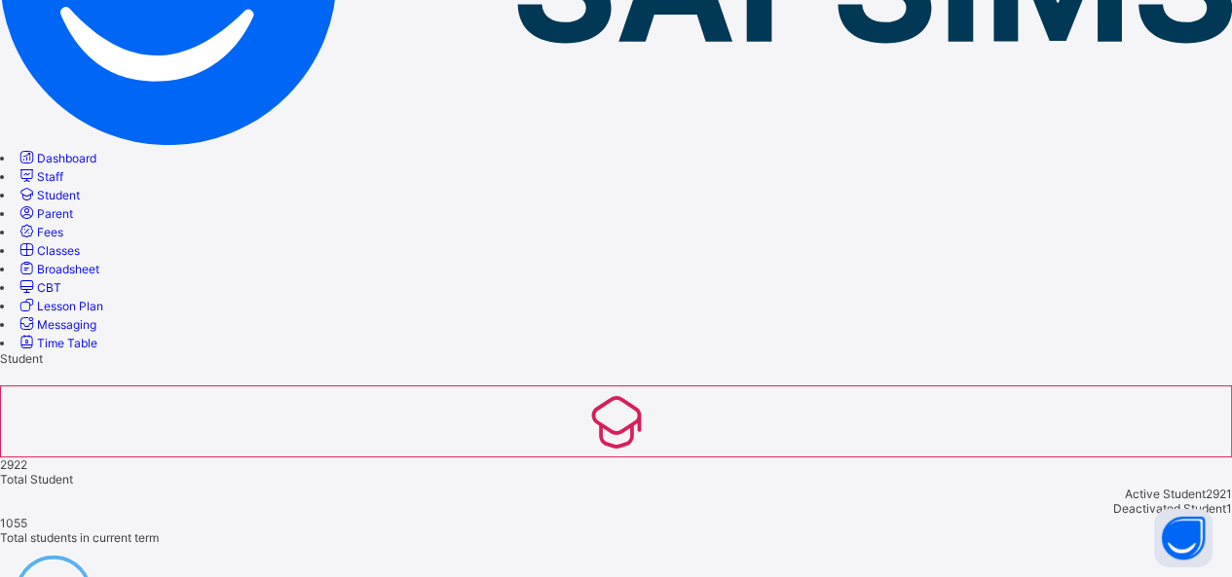
type input "*"
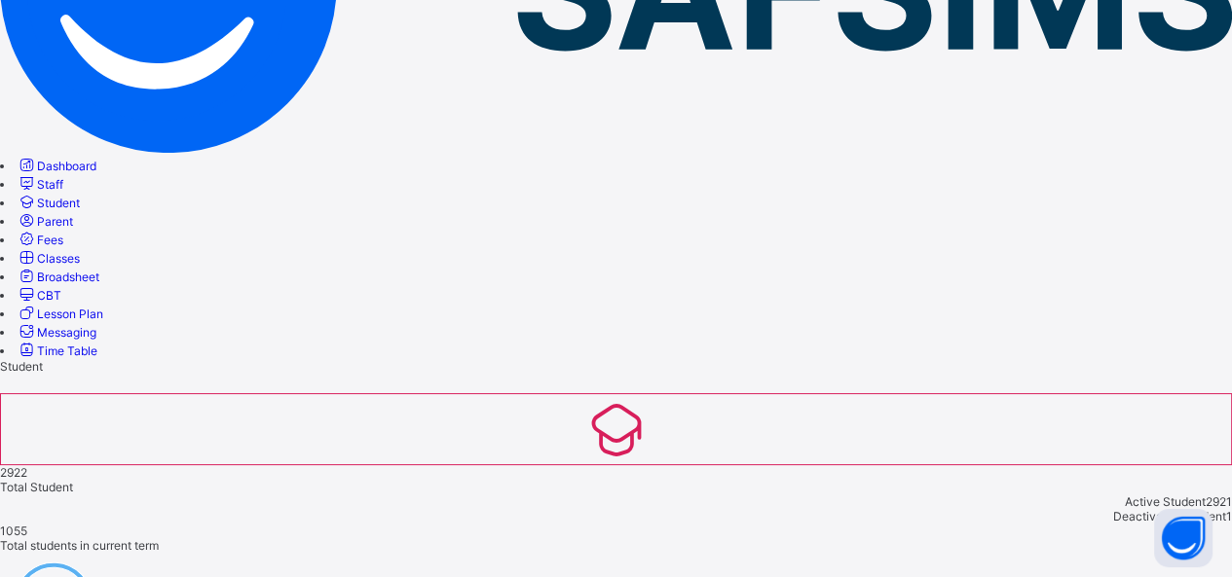
scroll to position [234, 0]
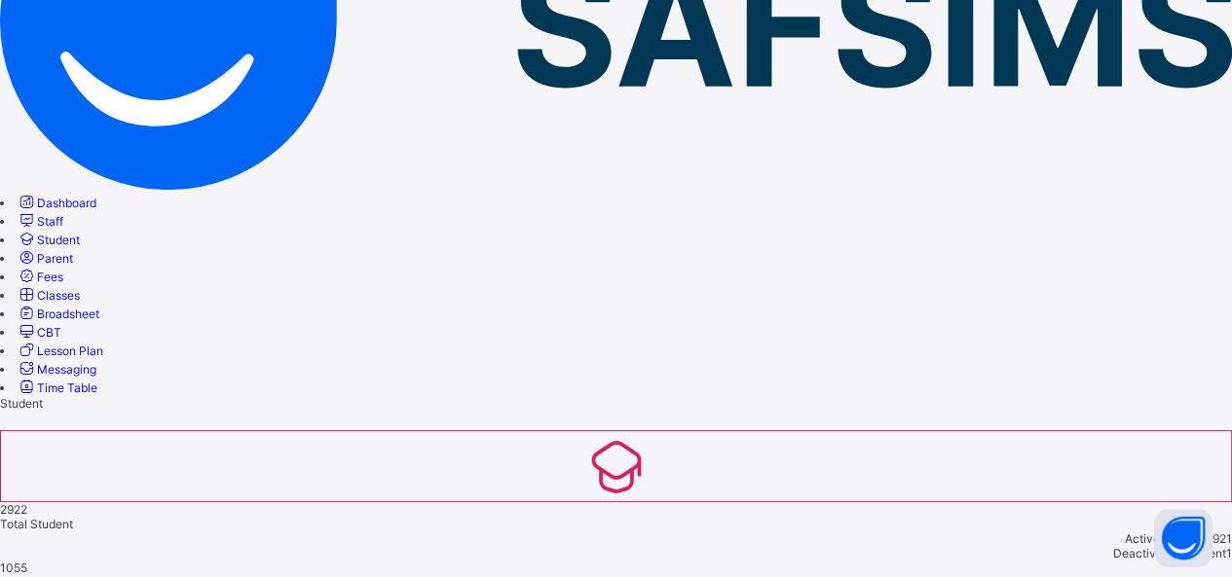
type input "****"
